Goal: Task Accomplishment & Management: Complete application form

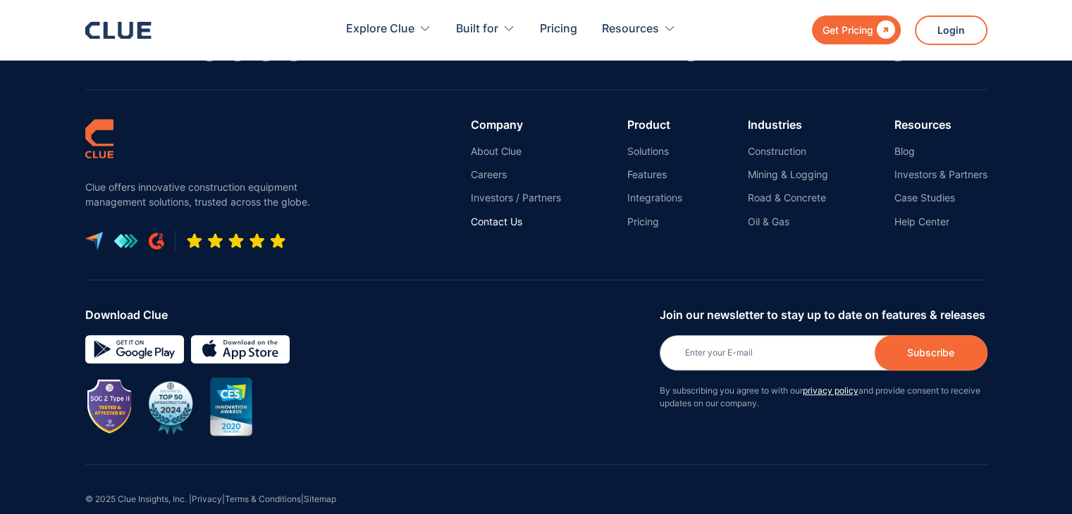
click at [495, 216] on link "Contact Us" at bounding box center [516, 222] width 90 height 13
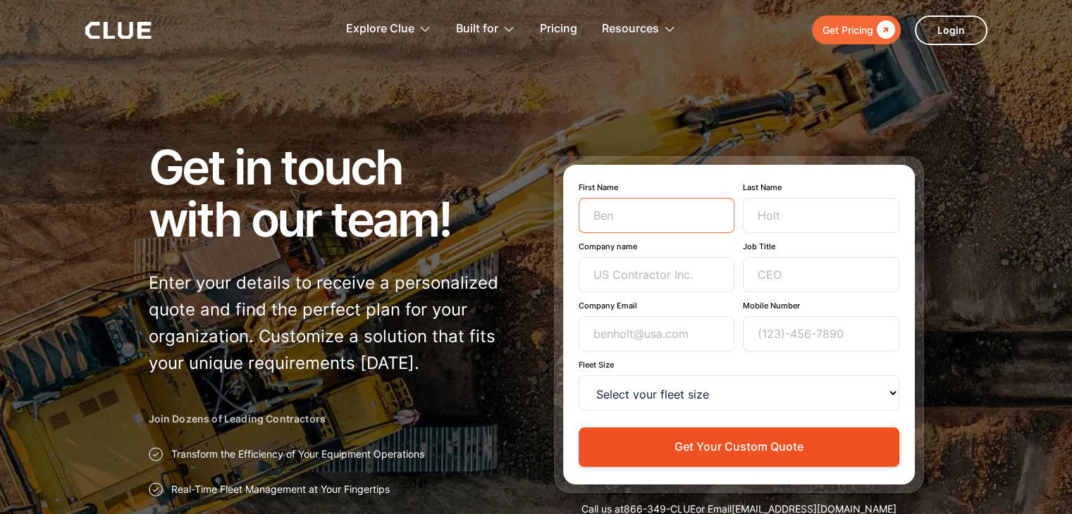
click at [659, 216] on input "First Name" at bounding box center [657, 215] width 156 height 35
type input "Shalaka"
type input "Deshpande"
type input "Hubert Construction Company, Inc."
type input "shalaka.deshpande@huberttco.com"
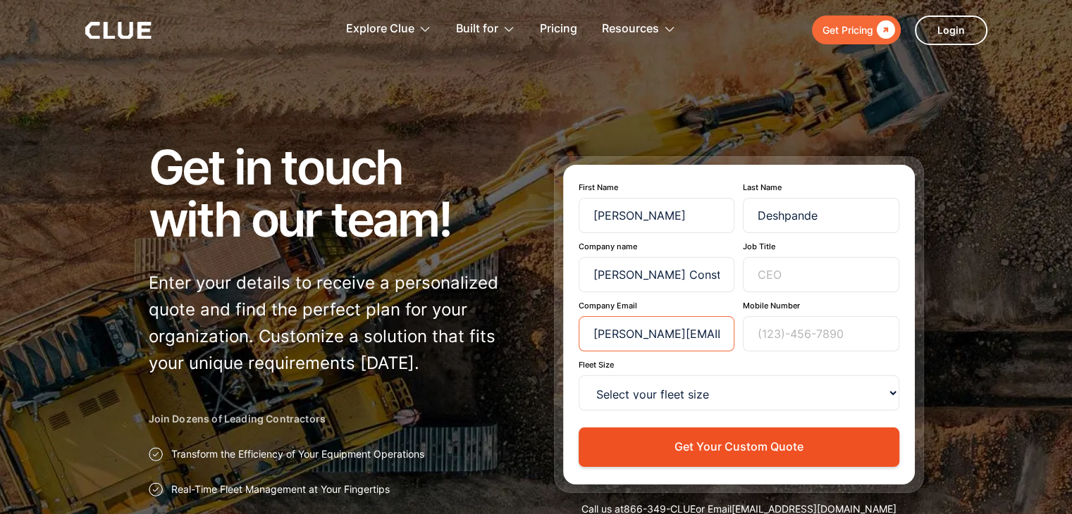
type input "4752659984"
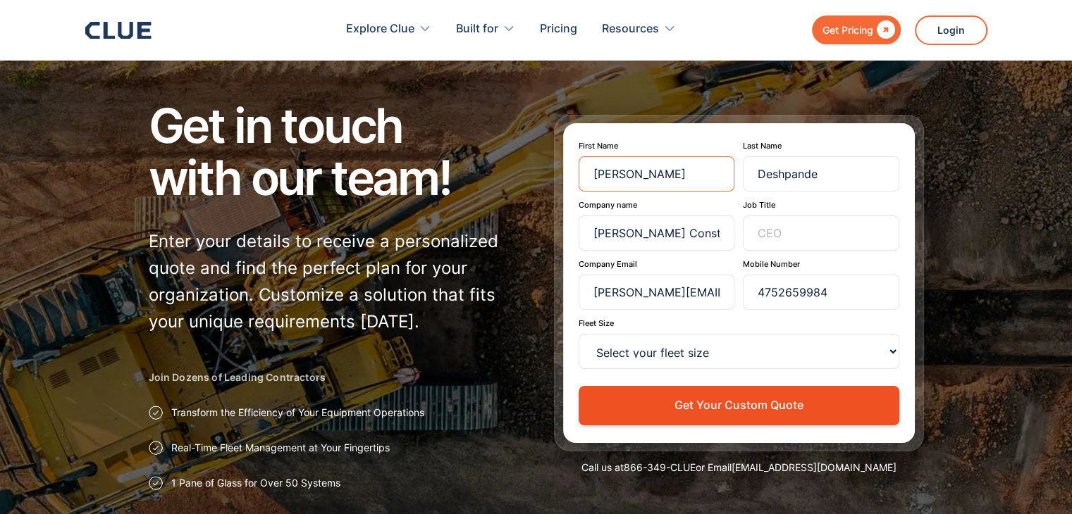
scroll to position [42, 0]
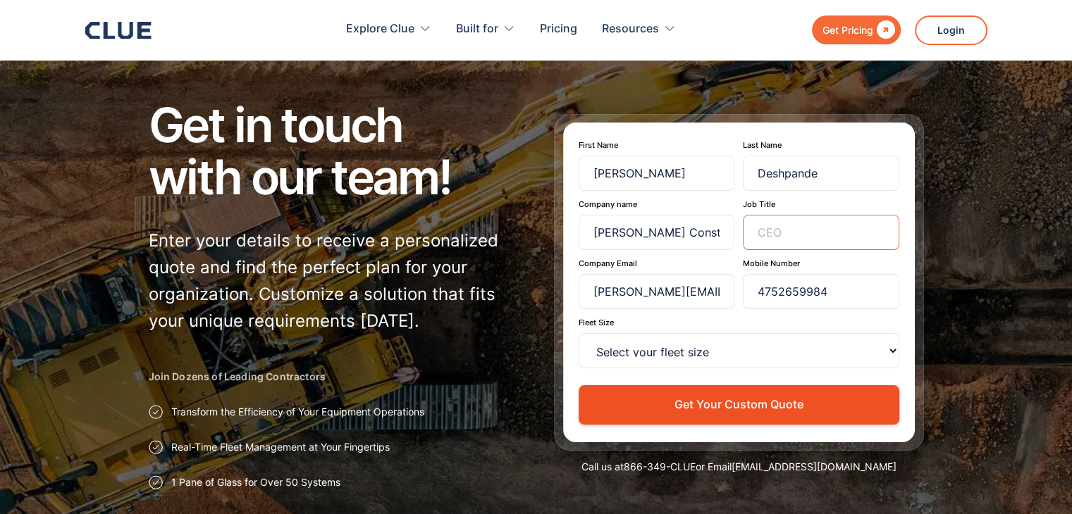
click at [789, 225] on input "Job Title" at bounding box center [821, 232] width 156 height 35
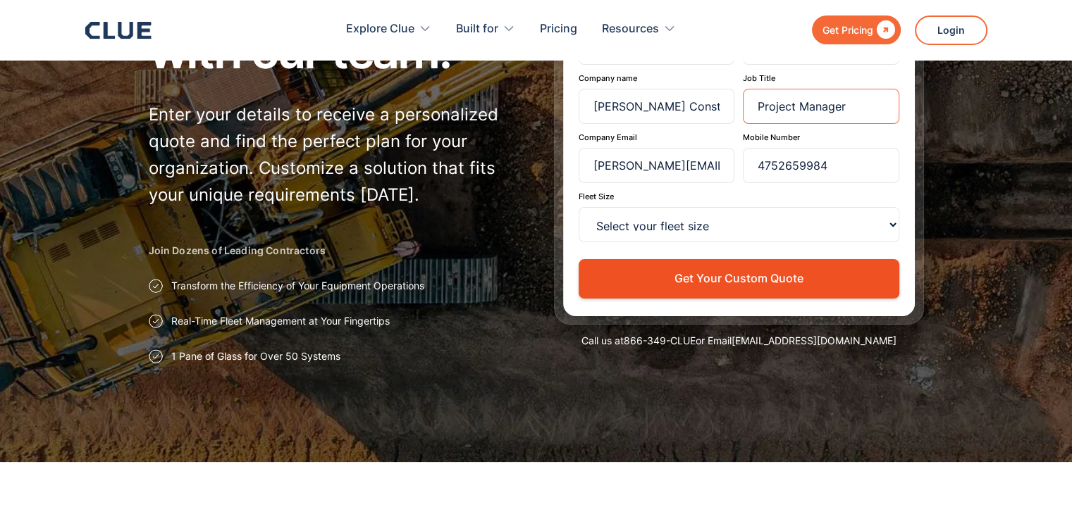
scroll to position [172, 0]
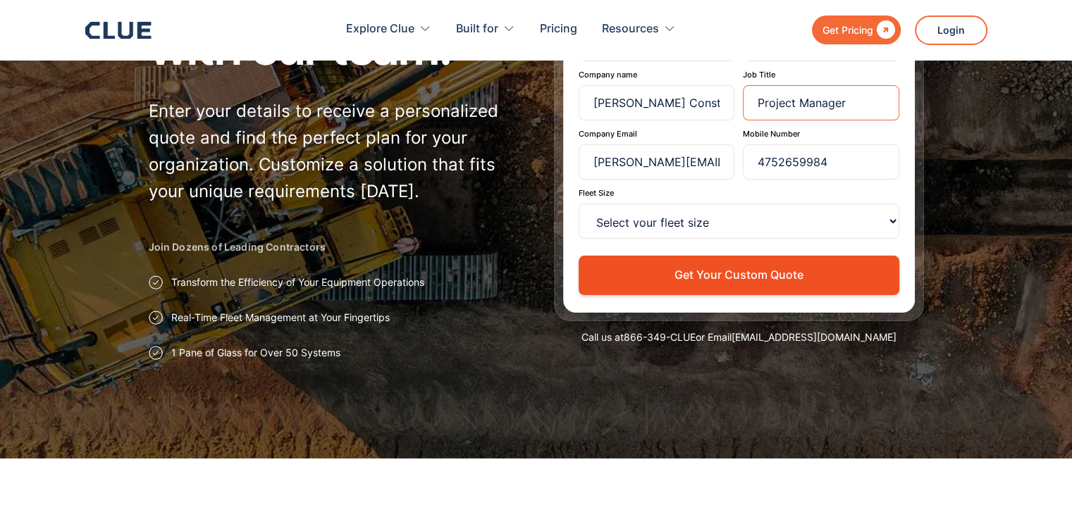
type input "Project Manager"
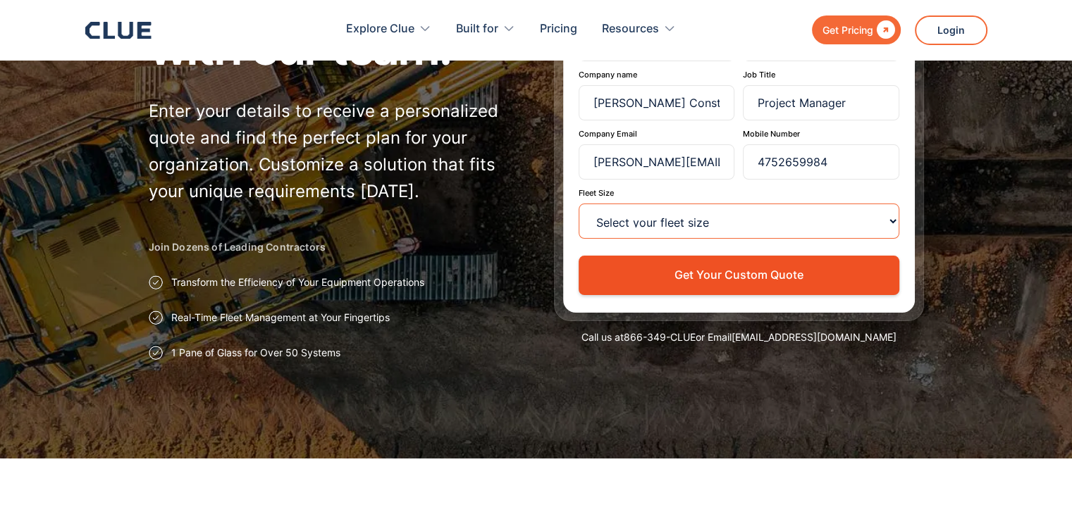
click at [667, 218] on select "Select your fleet size <15 15-99 100-499 500-999 >1000" at bounding box center [739, 221] width 321 height 35
click at [772, 217] on select "Select your fleet size <15 15-99 100-499 500-999 >1000" at bounding box center [739, 221] width 321 height 35
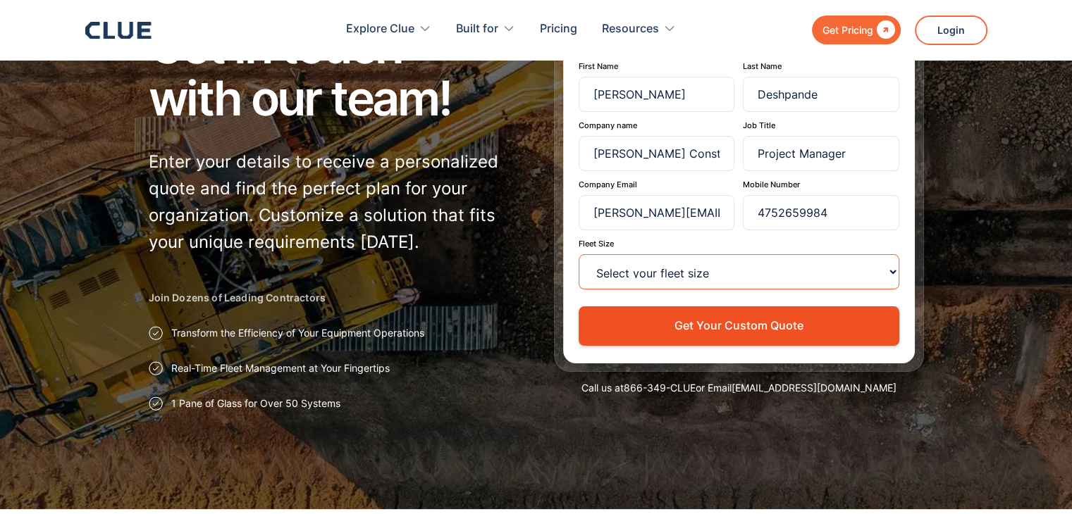
scroll to position [124, 0]
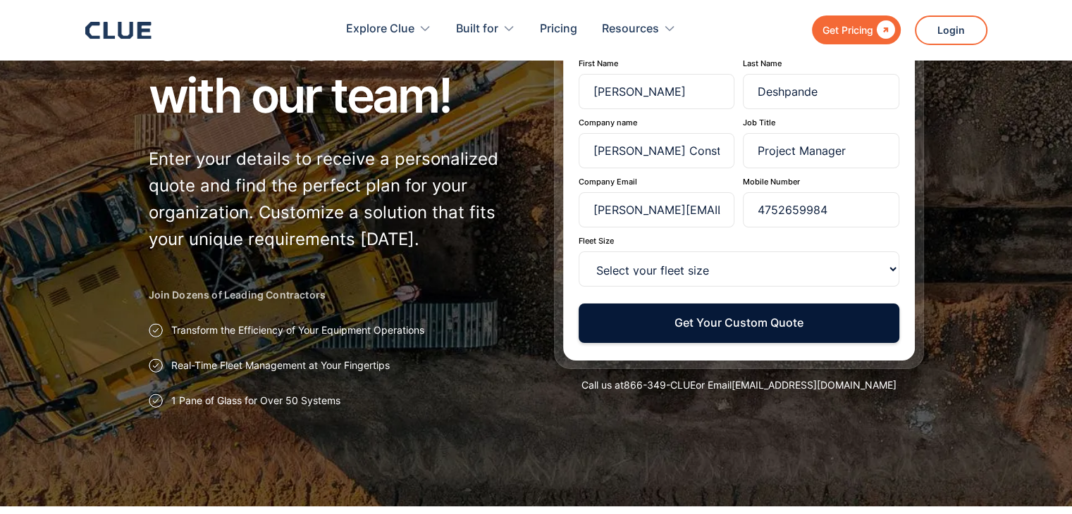
click at [729, 317] on button "Get Your Custom Quote" at bounding box center [739, 323] width 321 height 39
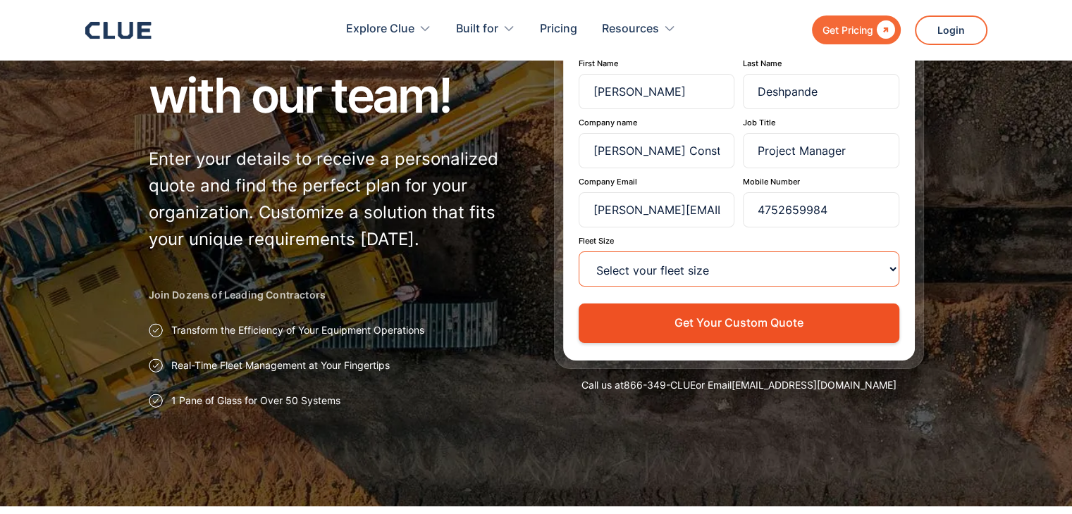
click at [729, 261] on select "Select your fleet size <15 15-99 100-499 500-999 >1000" at bounding box center [739, 269] width 321 height 35
select select "100-499"
click at [579, 252] on select "Select your fleet size <15 15-99 100-499 500-999 >1000" at bounding box center [739, 269] width 321 height 35
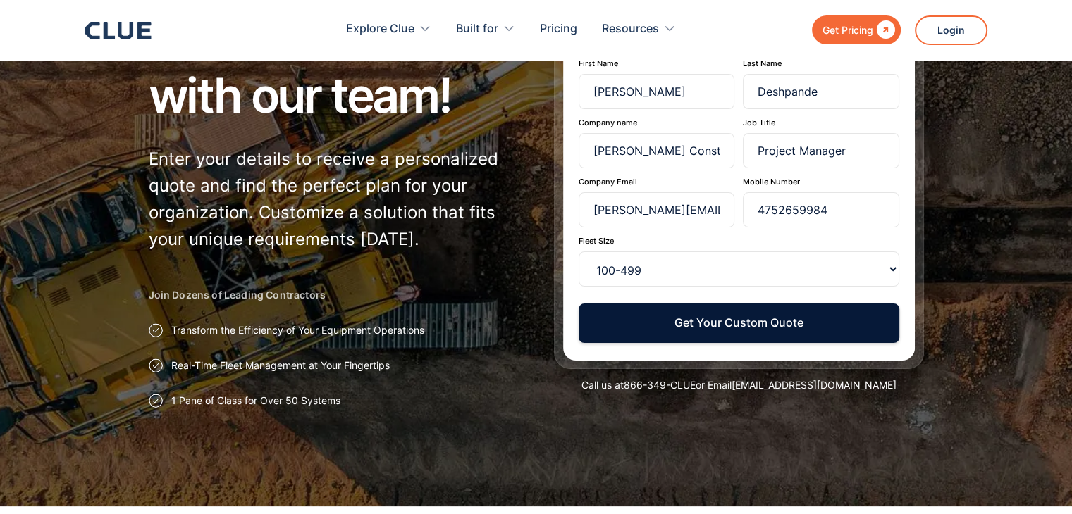
click at [736, 328] on button "Get Your Custom Quote" at bounding box center [739, 323] width 321 height 39
